Goal: Navigation & Orientation: Find specific page/section

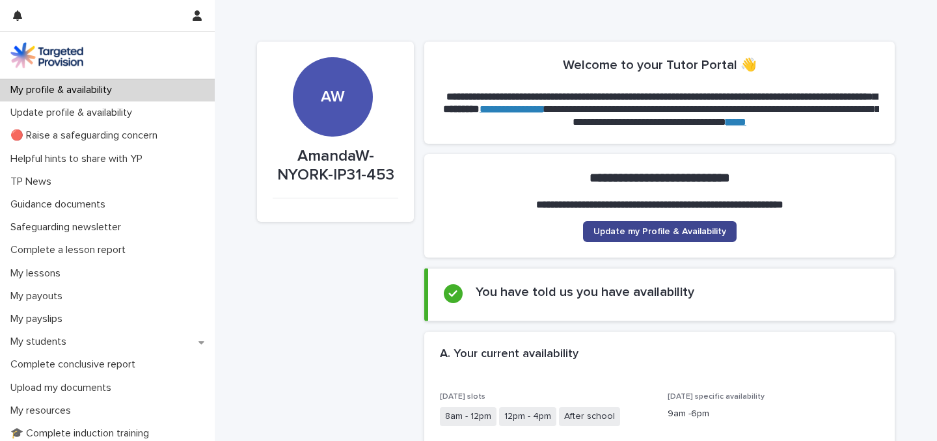
click at [671, 231] on span "Update my Profile & Availability" at bounding box center [659, 231] width 133 height 9
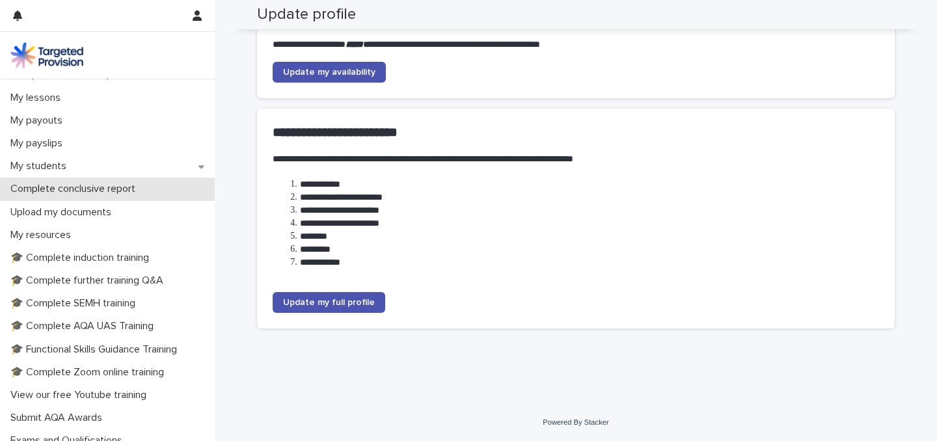
scroll to position [172, 0]
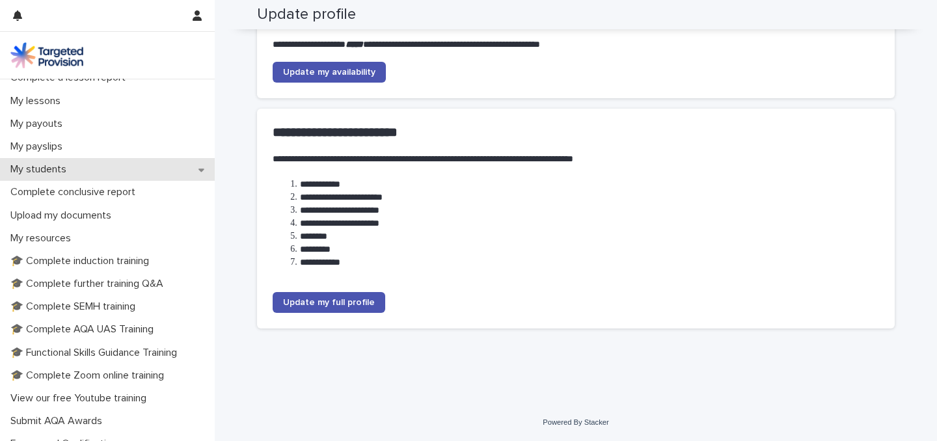
click at [111, 164] on div "My students" at bounding box center [107, 169] width 215 height 23
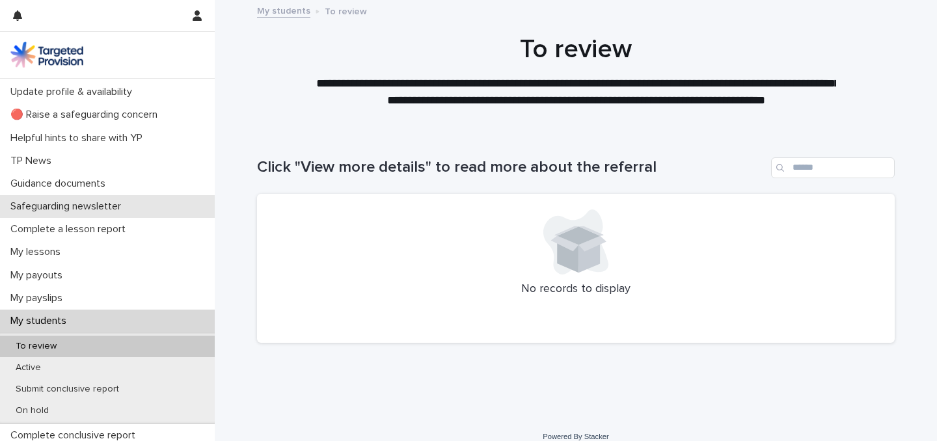
scroll to position [18, 0]
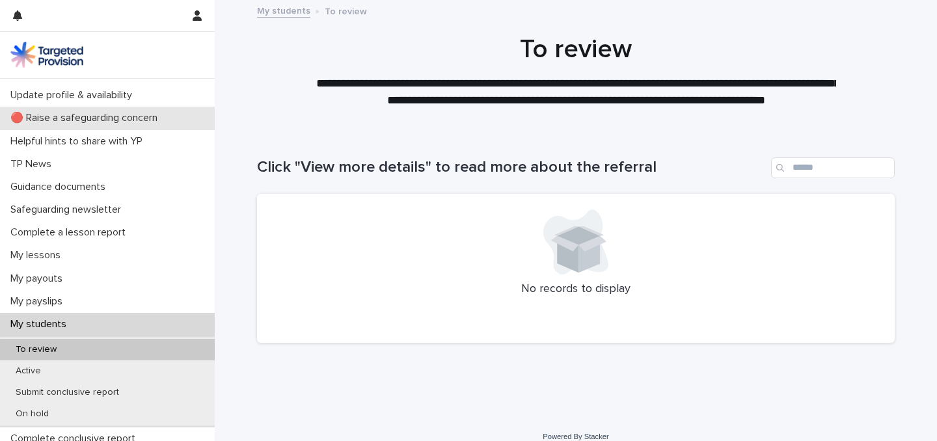
click at [103, 114] on p "🔴 Raise a safeguarding concern" at bounding box center [86, 118] width 163 height 12
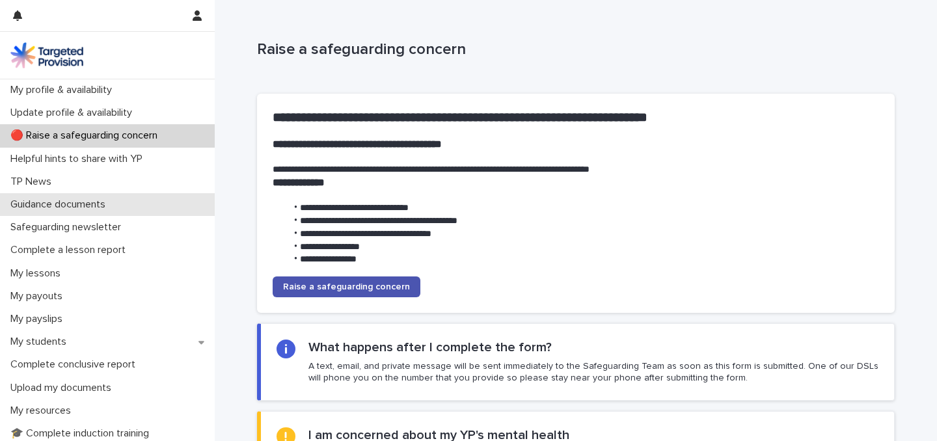
click at [60, 205] on p "Guidance documents" at bounding box center [60, 204] width 111 height 12
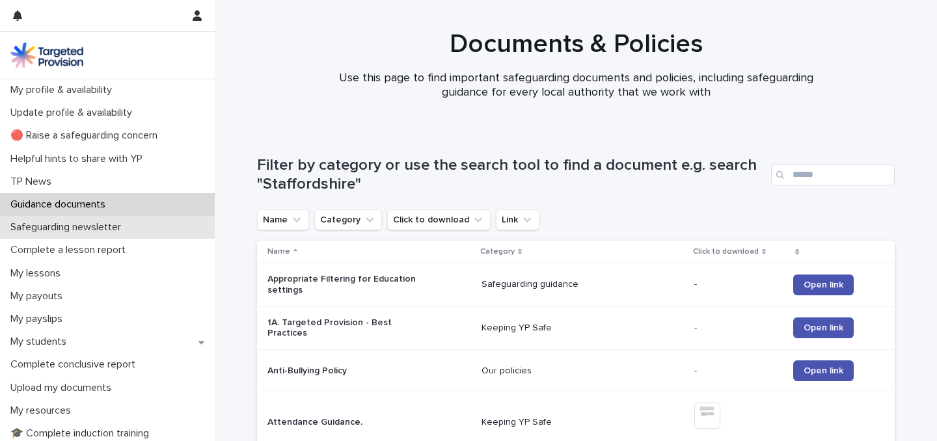
click at [92, 225] on p "Safeguarding newsletter" at bounding box center [68, 227] width 126 height 12
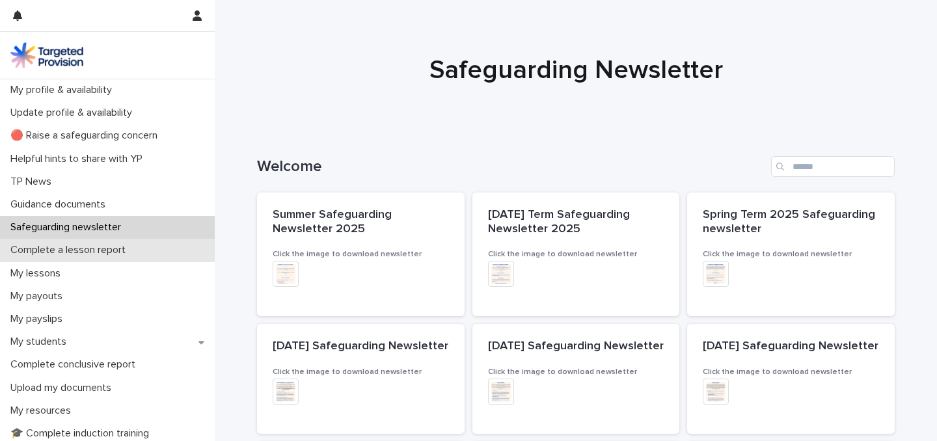
click at [85, 243] on div "Complete a lesson report" at bounding box center [107, 250] width 215 height 23
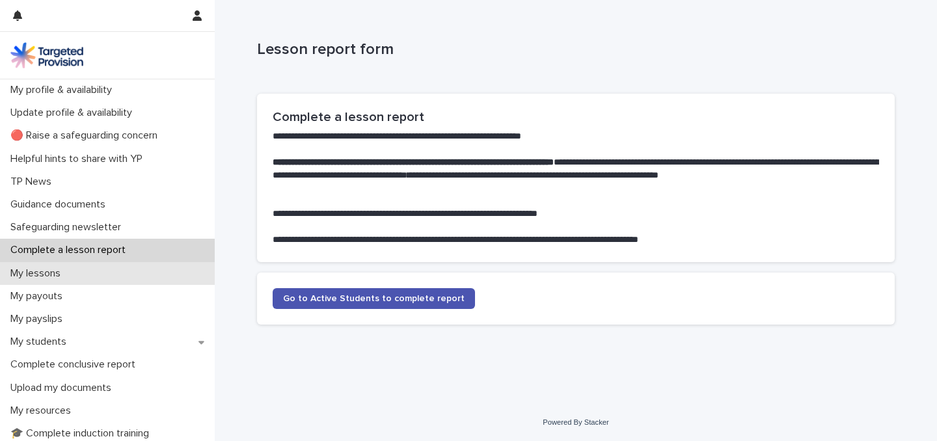
click at [70, 274] on p "My lessons" at bounding box center [38, 273] width 66 height 12
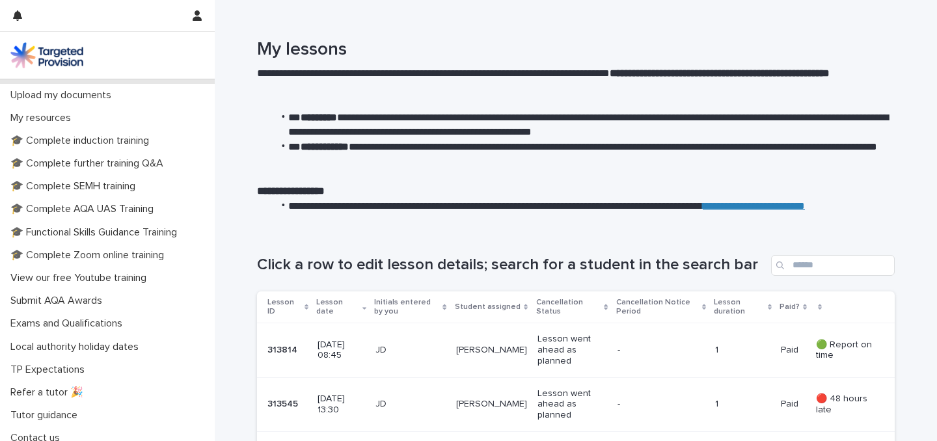
scroll to position [301, 0]
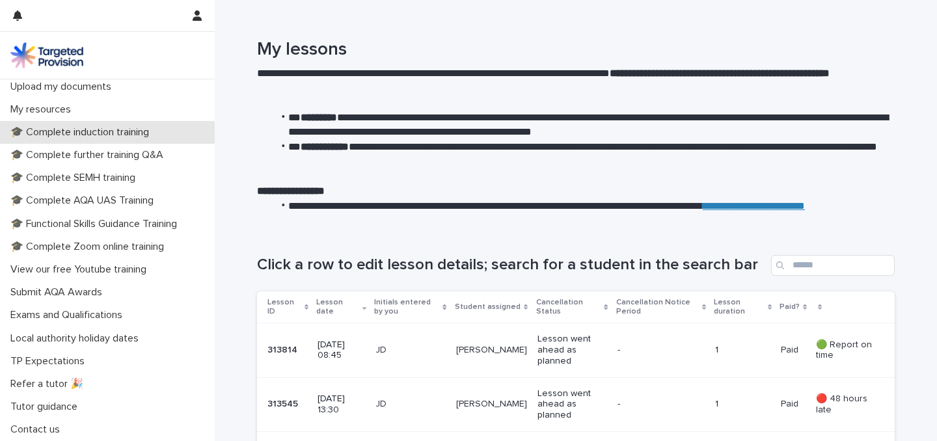
click at [94, 127] on p "🎓 Complete induction training" at bounding box center [82, 132] width 154 height 12
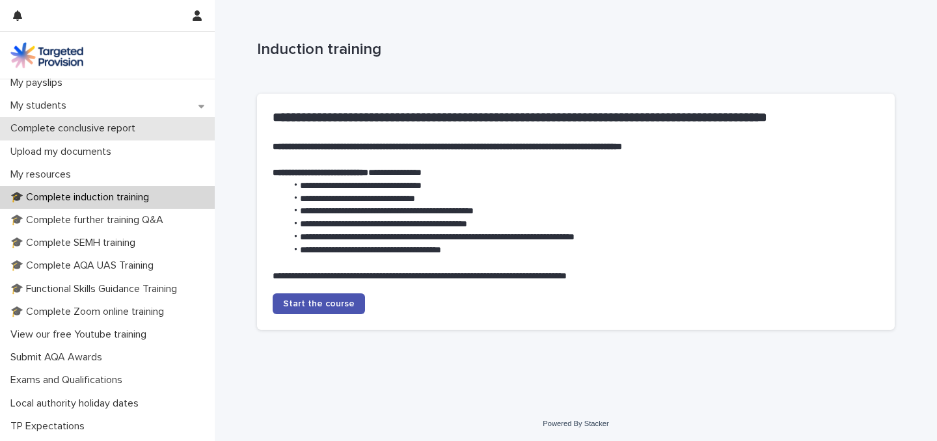
scroll to position [228, 0]
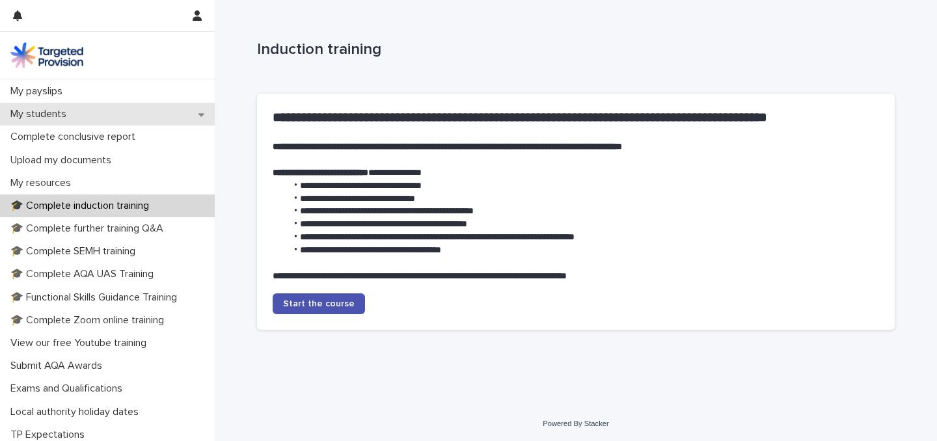
click at [111, 121] on div "My students" at bounding box center [107, 114] width 215 height 23
